Goal: Transaction & Acquisition: Obtain resource

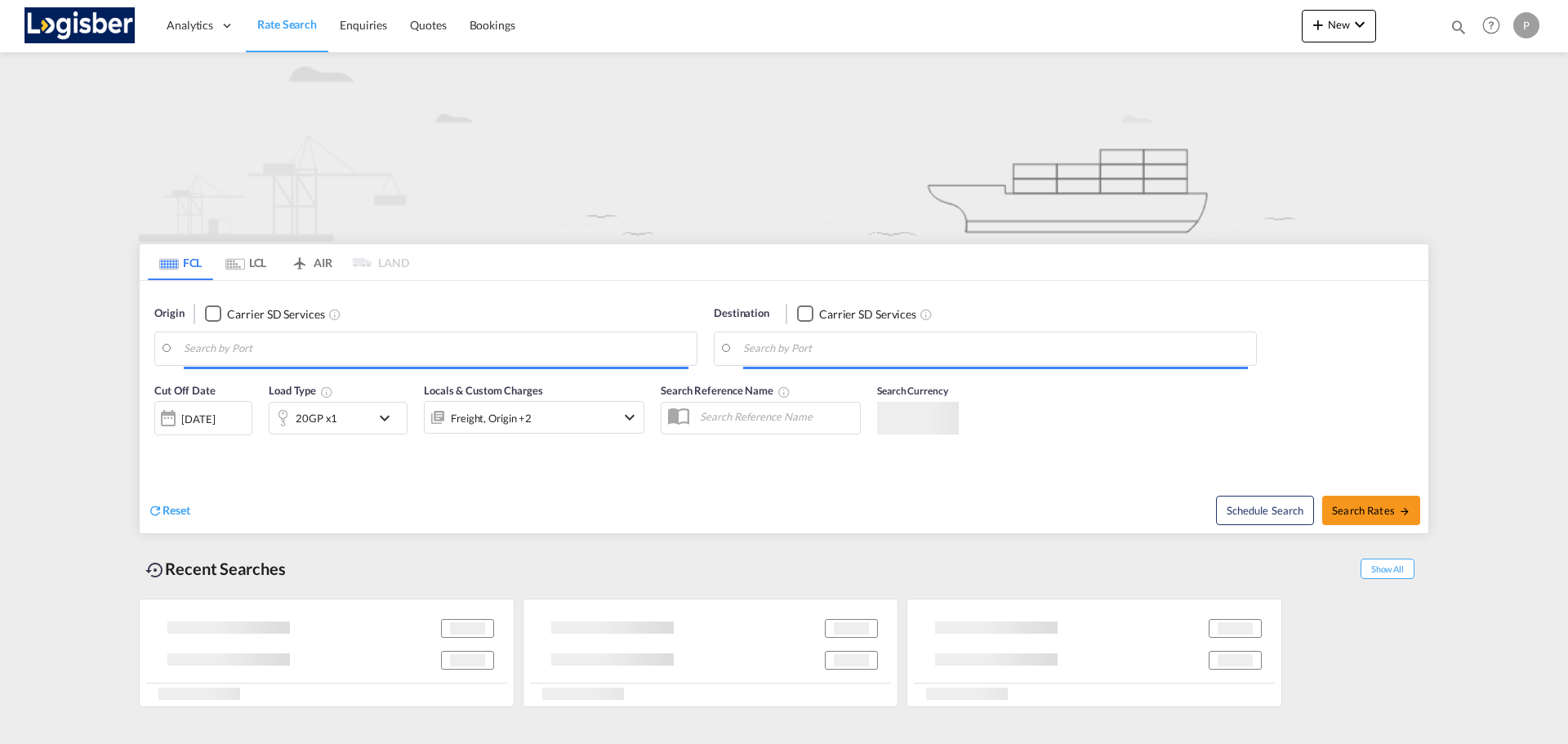
type input "[GEOGRAPHIC_DATA], [GEOGRAPHIC_DATA], [GEOGRAPHIC_DATA]"
type input "[GEOGRAPHIC_DATA], ESBCN"
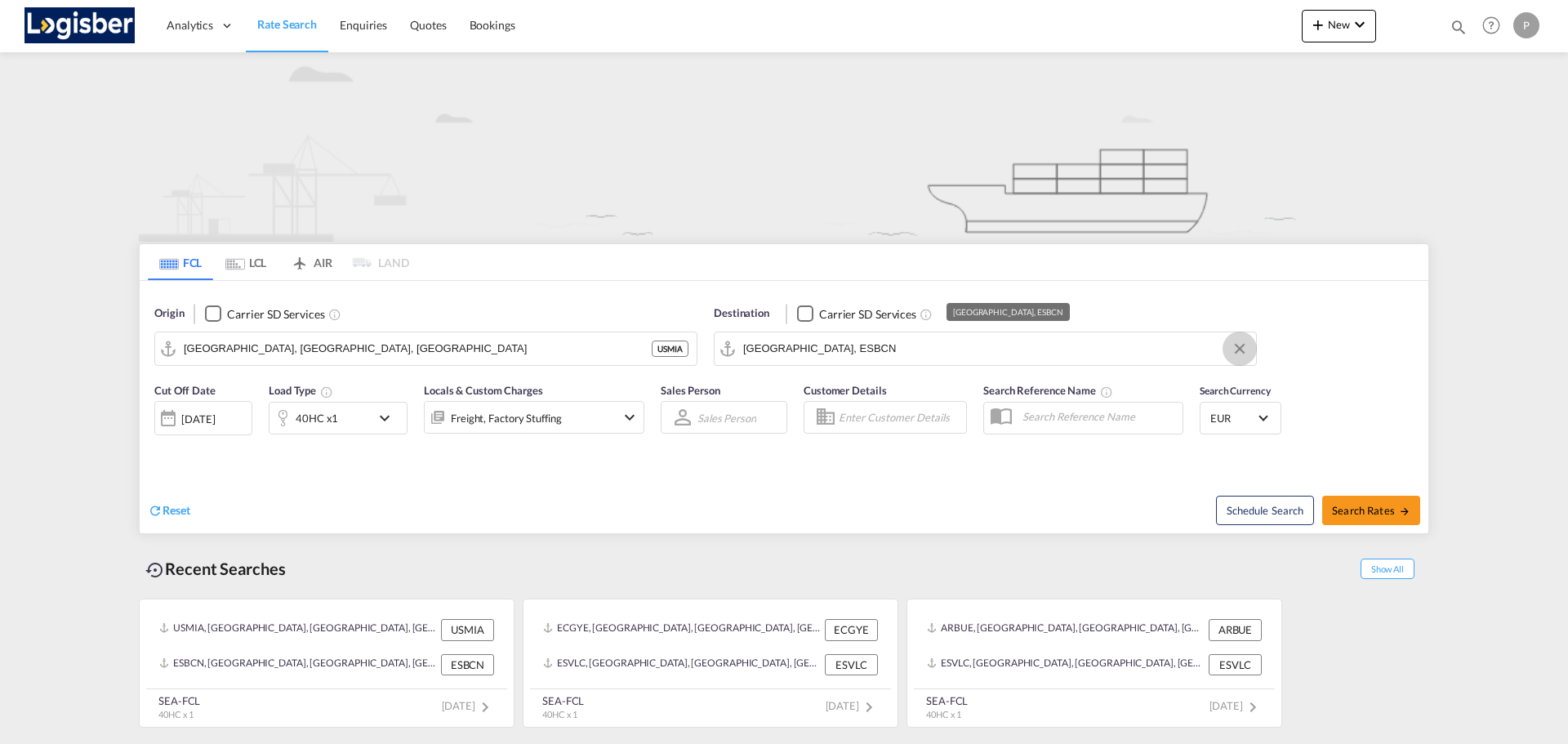
click at [1237, 348] on button "Clear Input" at bounding box center [1239, 348] width 25 height 25
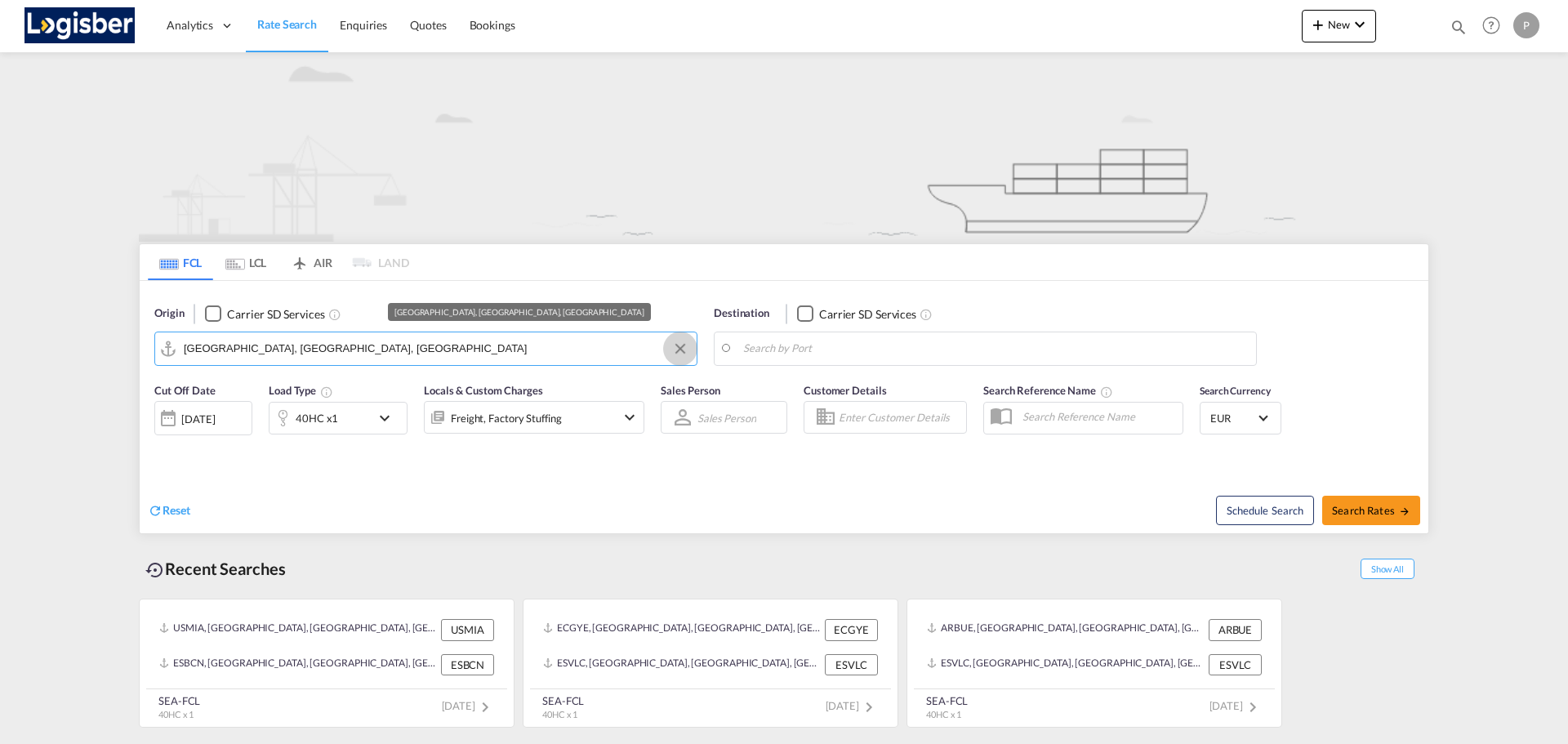
click at [679, 346] on button "Clear Input" at bounding box center [680, 348] width 25 height 25
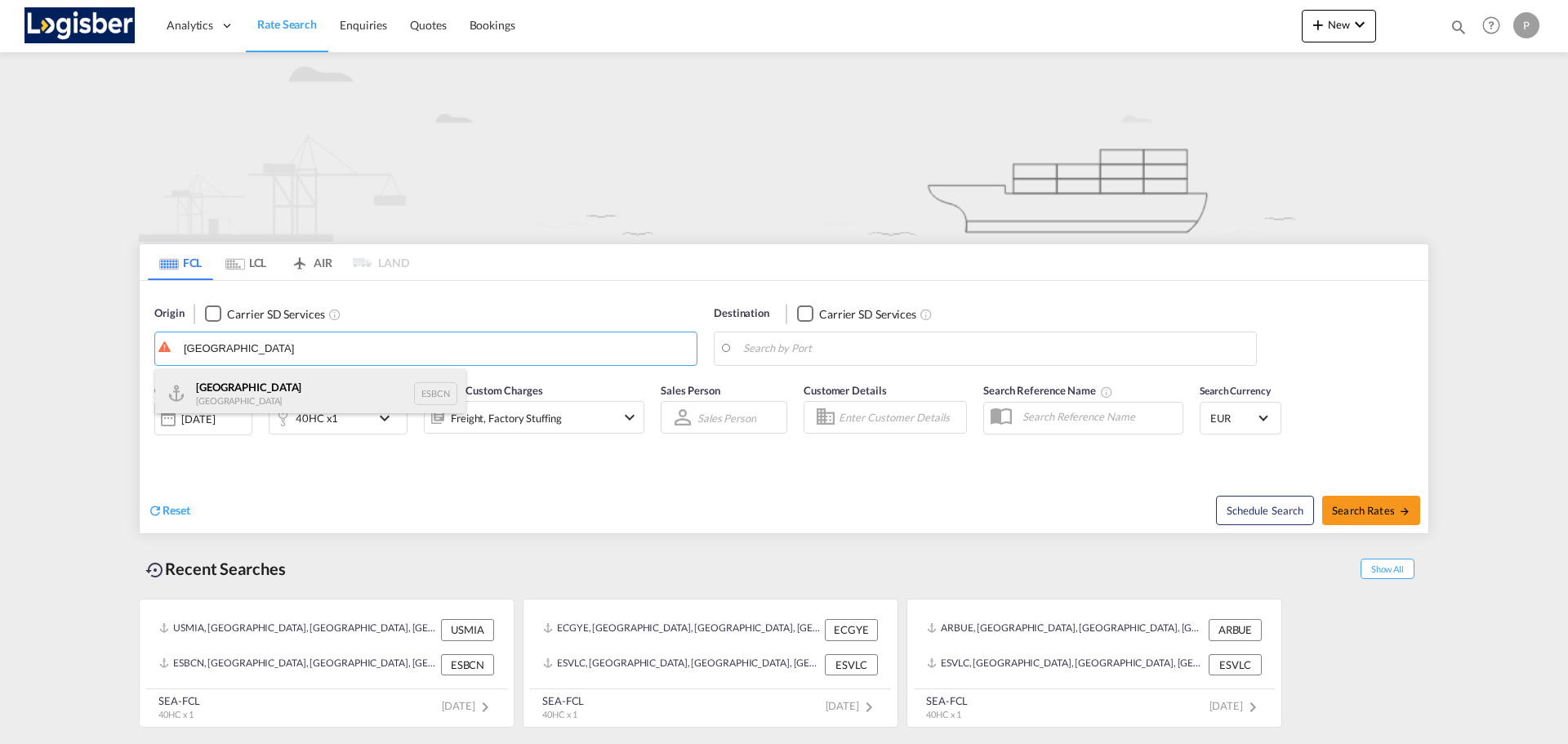
click at [255, 384] on div "Barcelona Spain ESBCN" at bounding box center [310, 394] width 310 height 49
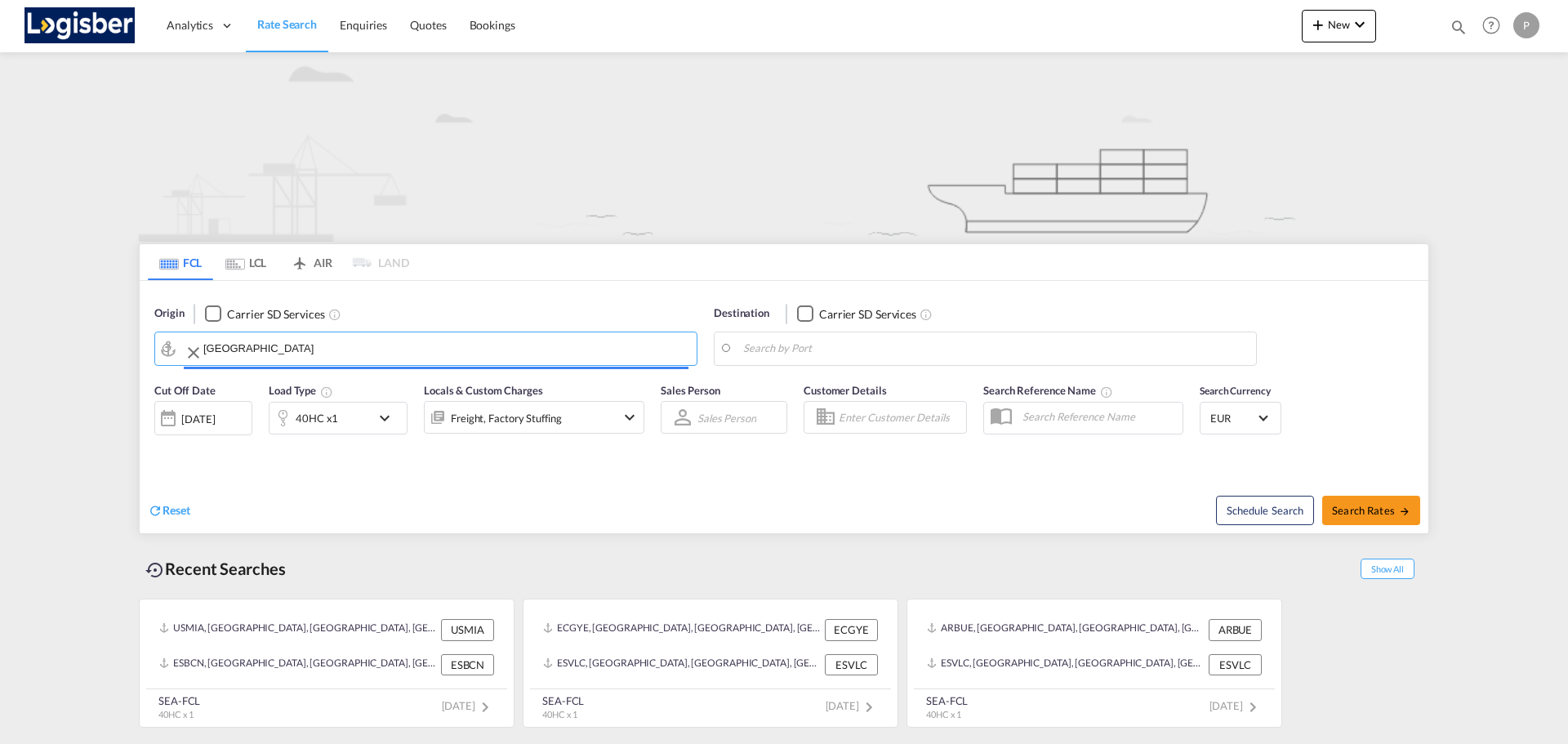
type input "[GEOGRAPHIC_DATA], ESBCN"
click at [775, 350] on body "Analytics Dashboard Rate Search Enquiries Quotes Bookings" at bounding box center [784, 372] width 1568 height 744
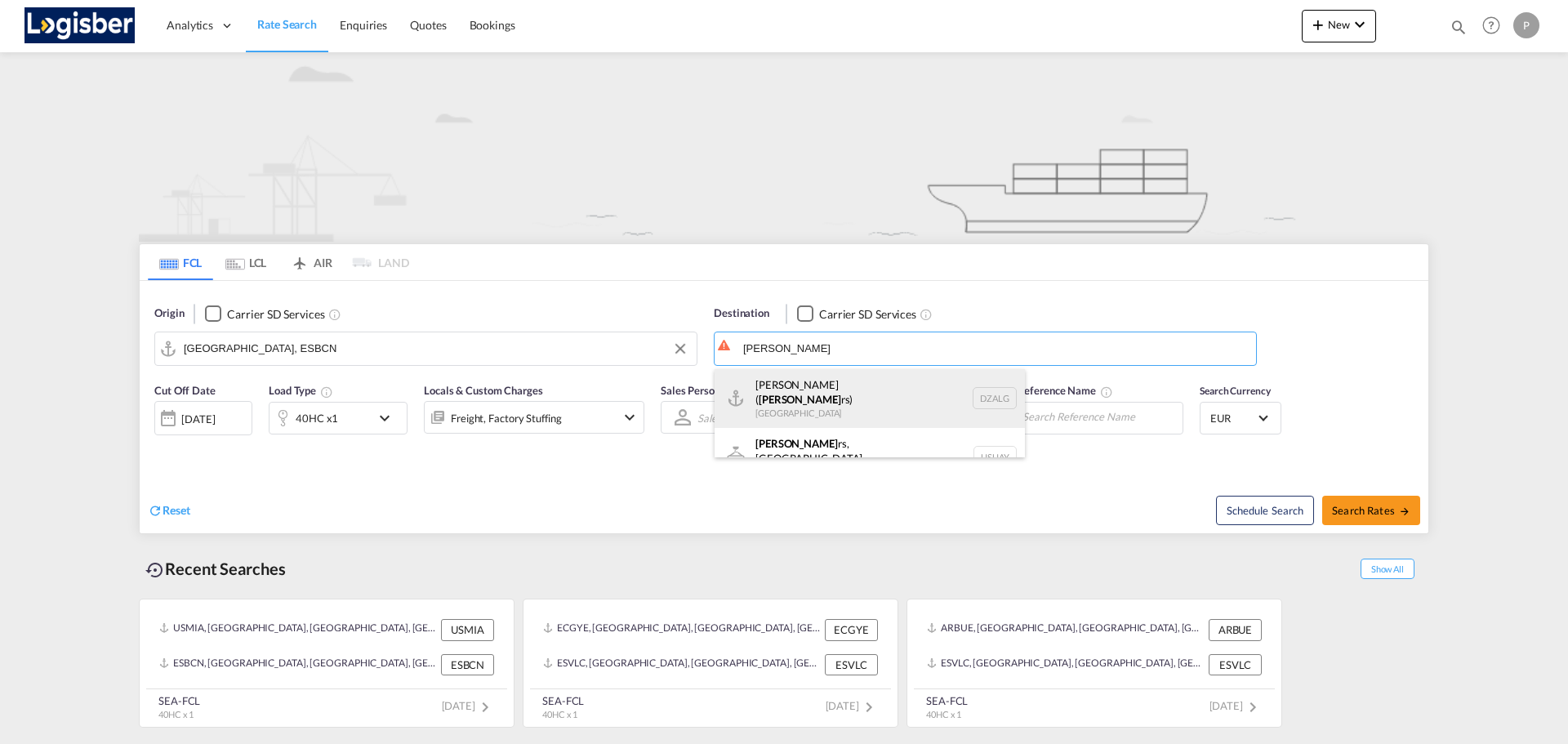
click at [868, 382] on div "[GEOGRAPHIC_DATA] ( [PERSON_NAME]) [GEOGRAPHIC_DATA] [GEOGRAPHIC_DATA]" at bounding box center [869, 399] width 310 height 59
type input "[GEOGRAPHIC_DATA] ([GEOGRAPHIC_DATA]), DZALG"
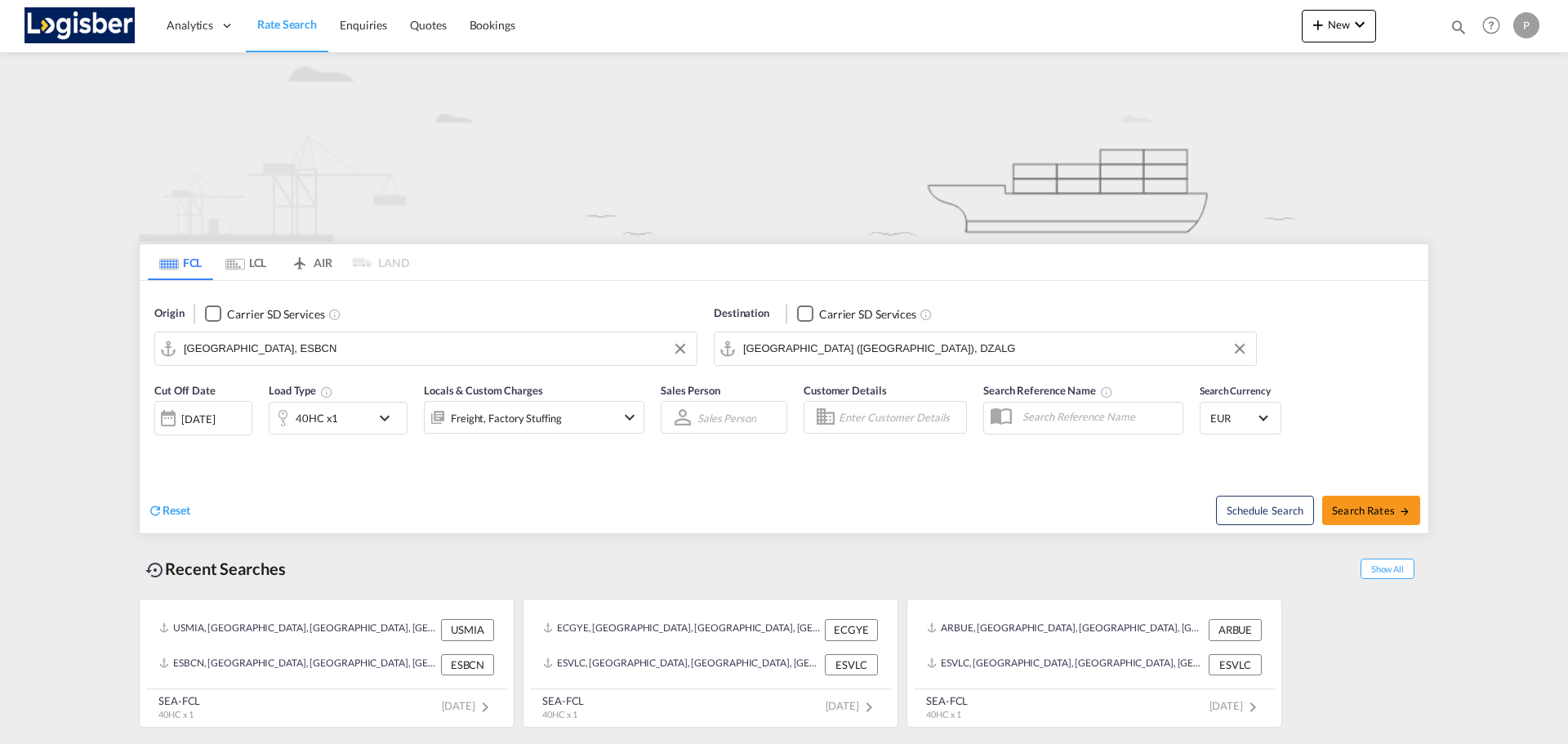
click at [384, 416] on md-icon "icon-chevron-down" at bounding box center [388, 419] width 28 height 20
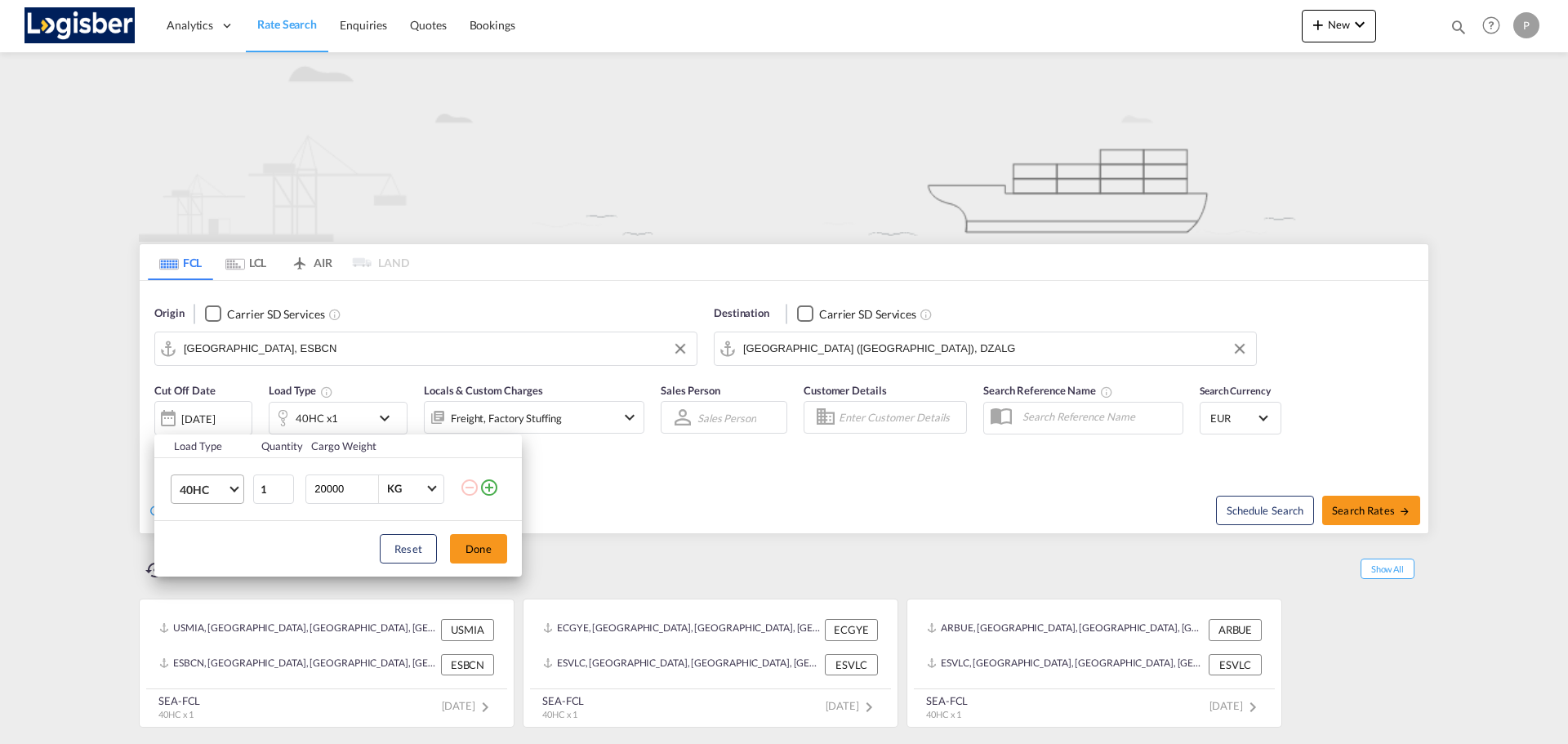
click at [232, 486] on span "Choose: \a40HC" at bounding box center [234, 486] width 9 height 9
click at [215, 412] on md-option "20GP" at bounding box center [222, 411] width 111 height 39
click at [369, 490] on input "19999" at bounding box center [345, 489] width 65 height 28
click at [369, 490] on input "19998" at bounding box center [345, 489] width 65 height 28
click at [369, 490] on input "19997" at bounding box center [345, 489] width 65 height 28
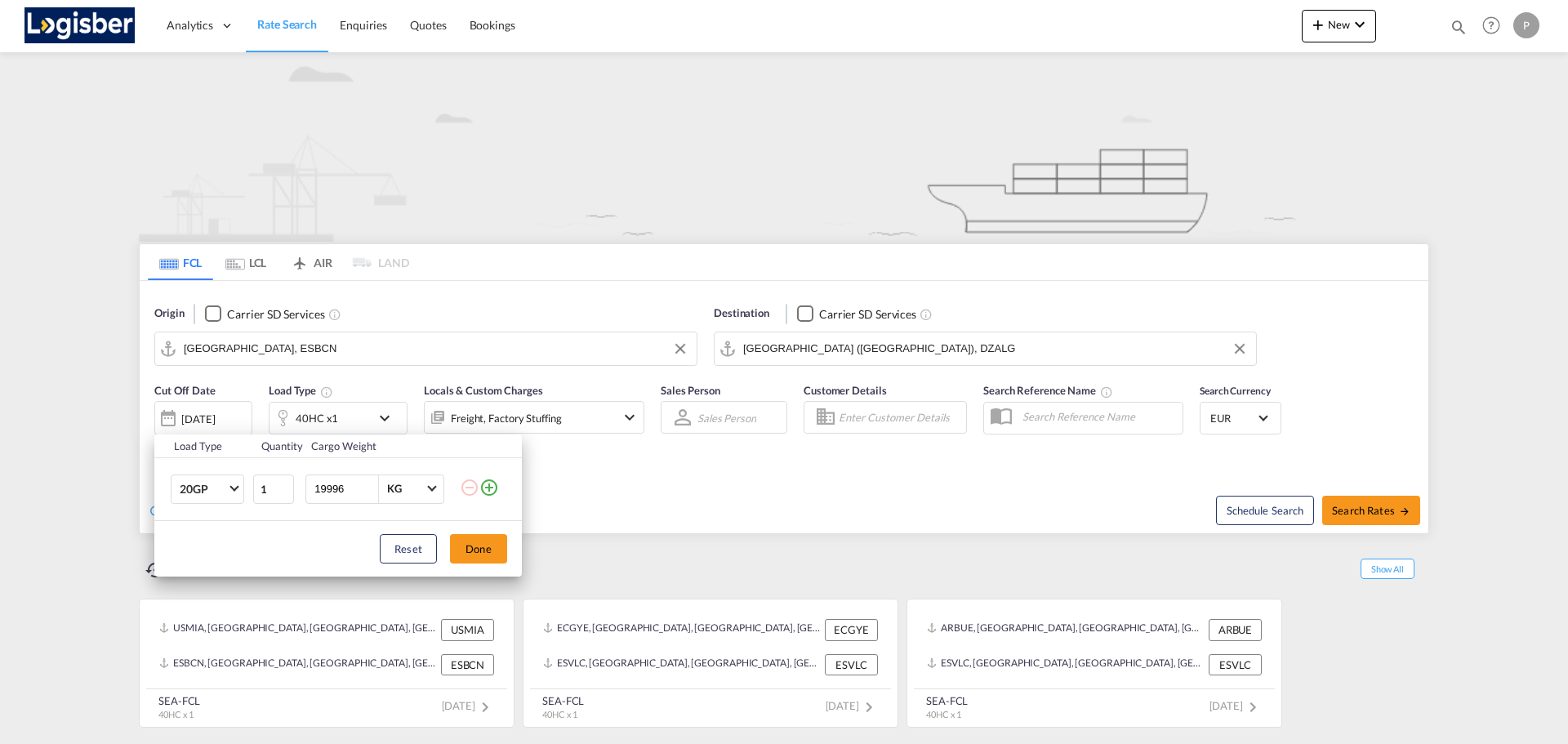
click at [369, 490] on input "19996" at bounding box center [345, 489] width 65 height 28
drag, startPoint x: 351, startPoint y: 487, endPoint x: 84, endPoint y: 490, distance: 267.0
click at [84, 490] on div "Load Type Quantity Cargo Weight 20GP 1 19996 KG KG Load type addition is restri…" at bounding box center [784, 372] width 1568 height 744
type input "12000"
click at [480, 528] on div "Reset Done" at bounding box center [338, 548] width 367 height 56
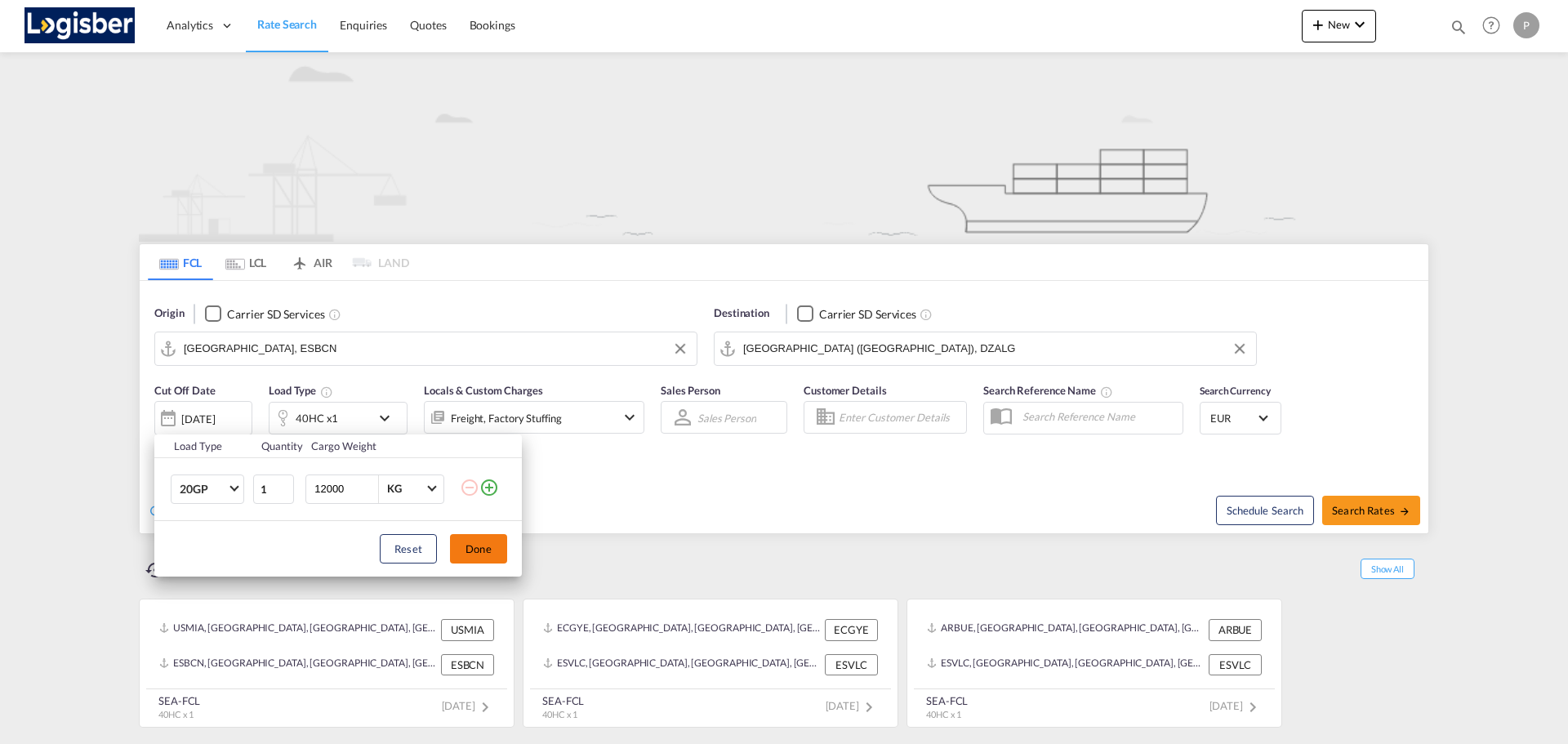
click at [484, 544] on button "Done" at bounding box center [478, 549] width 57 height 29
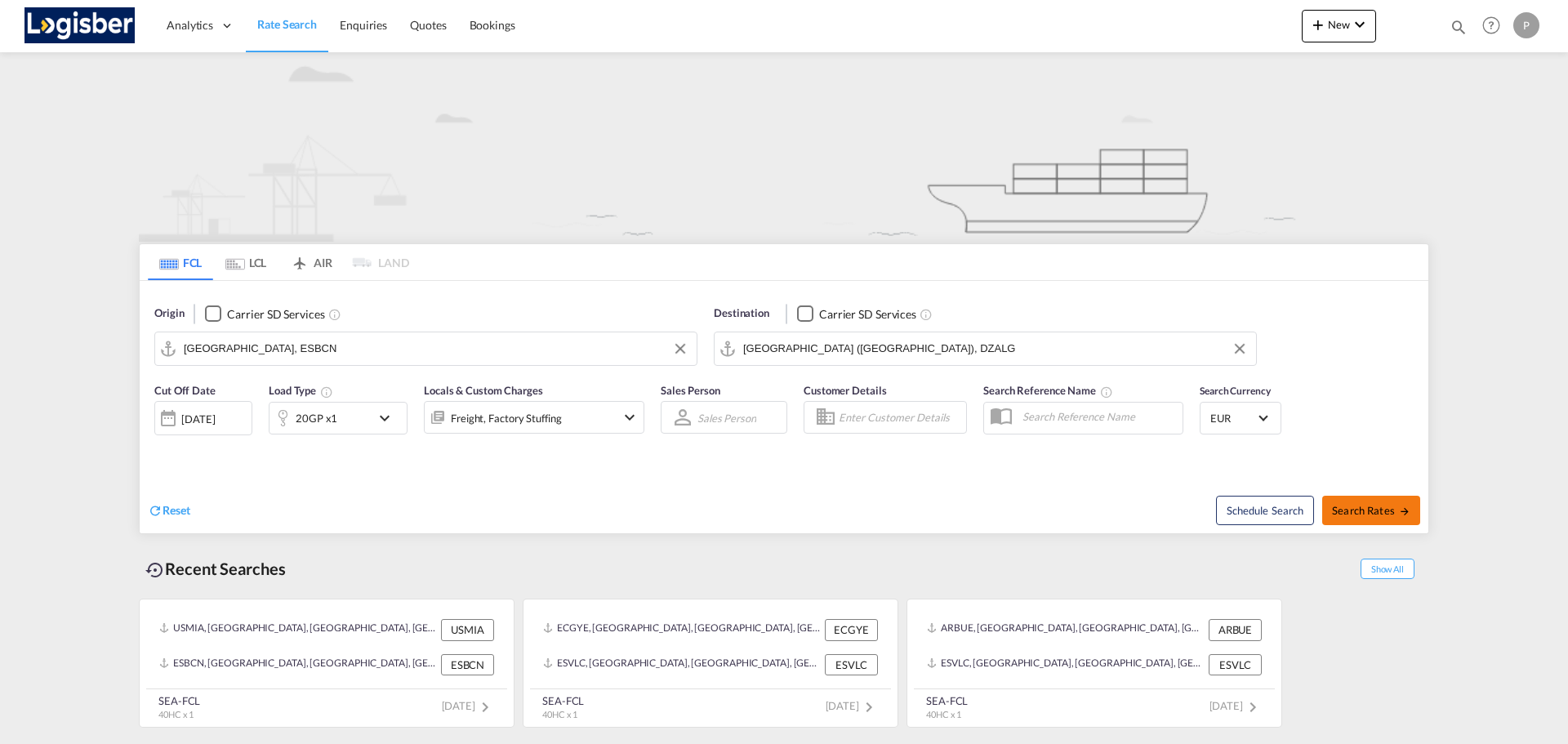
click at [1359, 498] on button "Search Rates" at bounding box center [1372, 510] width 98 height 29
type input "ESBCN to DZALG / [DATE]"
